Goal: Task Accomplishment & Management: Use online tool/utility

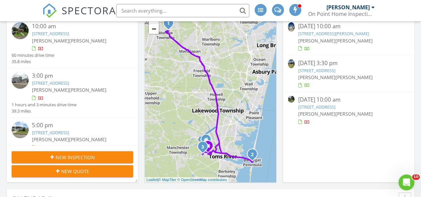
scroll to position [133, 0]
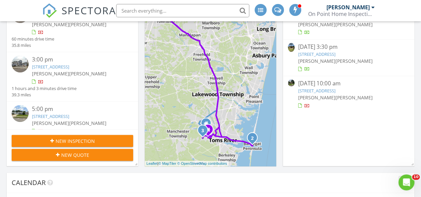
click at [330, 90] on link "8 Walnut St, Monroe Township, NJ 08831" at bounding box center [316, 91] width 37 height 6
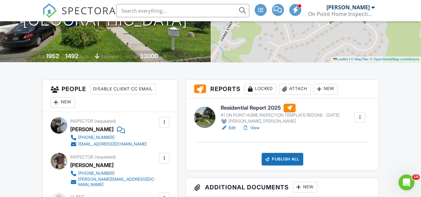
scroll to position [133, 0]
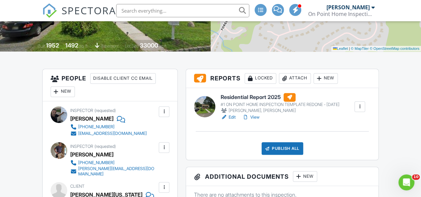
click at [247, 102] on h6 "Residential Report 2025" at bounding box center [280, 97] width 119 height 9
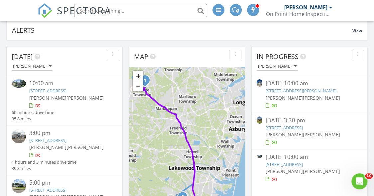
scroll to position [67, 0]
